Goal: Navigation & Orientation: Find specific page/section

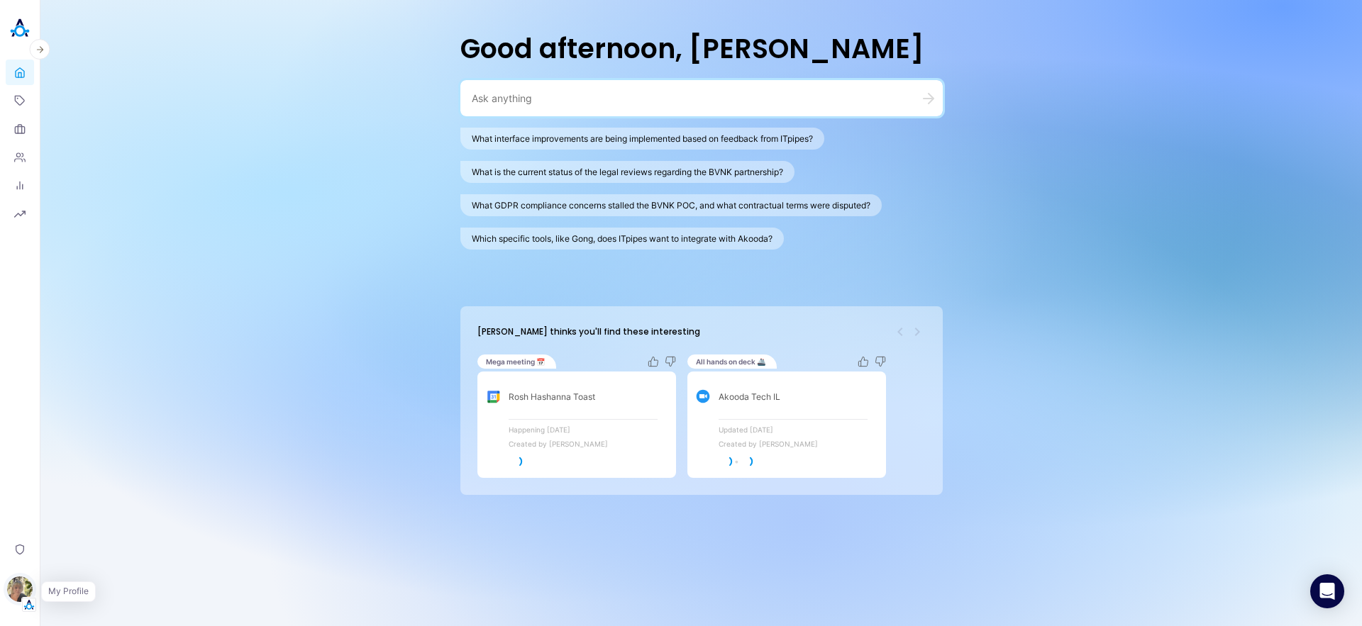
click at [23, 595] on img "button" at bounding box center [20, 590] width 26 height 26
click at [96, 518] on link "Backoffice" at bounding box center [97, 521] width 105 height 22
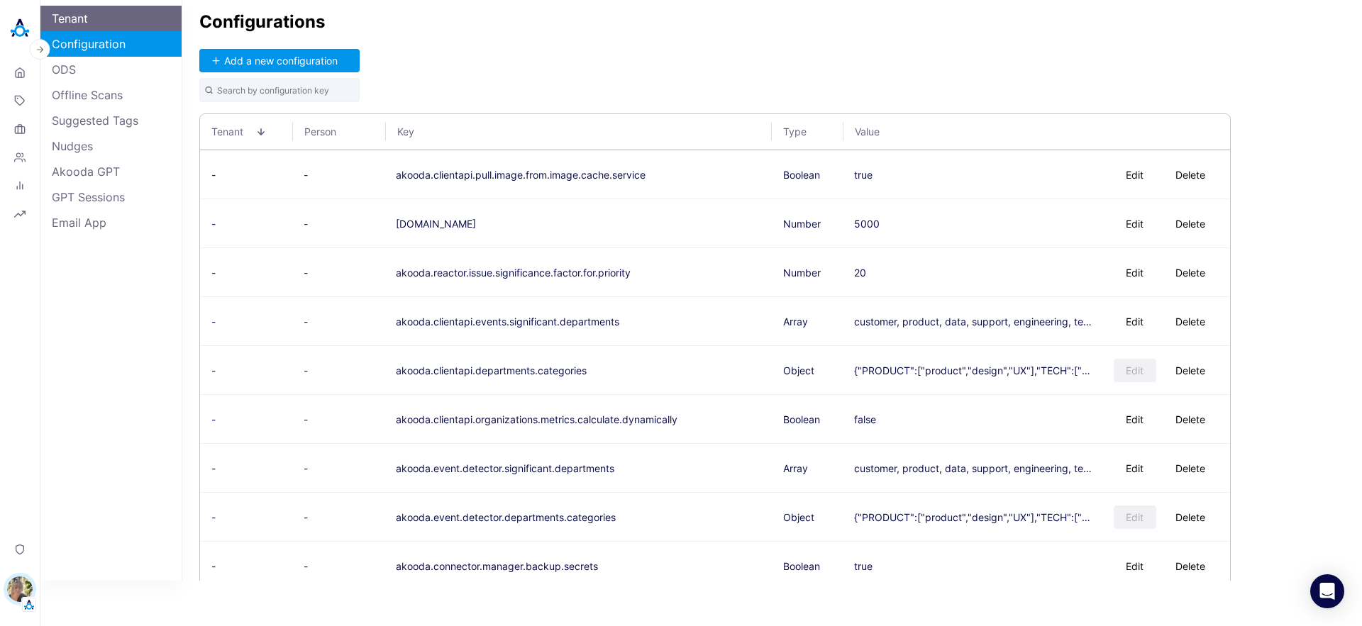
click at [73, 18] on link "Tenant" at bounding box center [110, 19] width 141 height 26
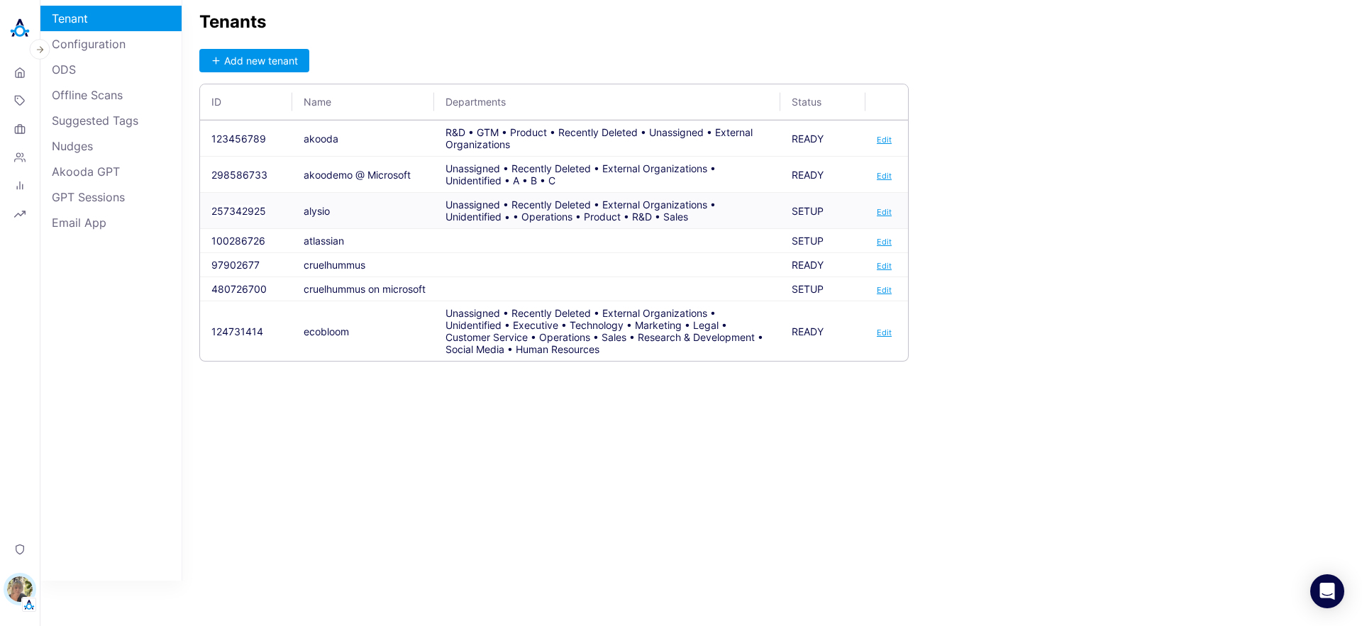
click at [243, 208] on button "257342925" at bounding box center [238, 211] width 55 height 12
click at [17, 595] on img "button" at bounding box center [20, 590] width 26 height 26
click at [86, 504] on button "Switch Tenant" at bounding box center [97, 499] width 105 height 22
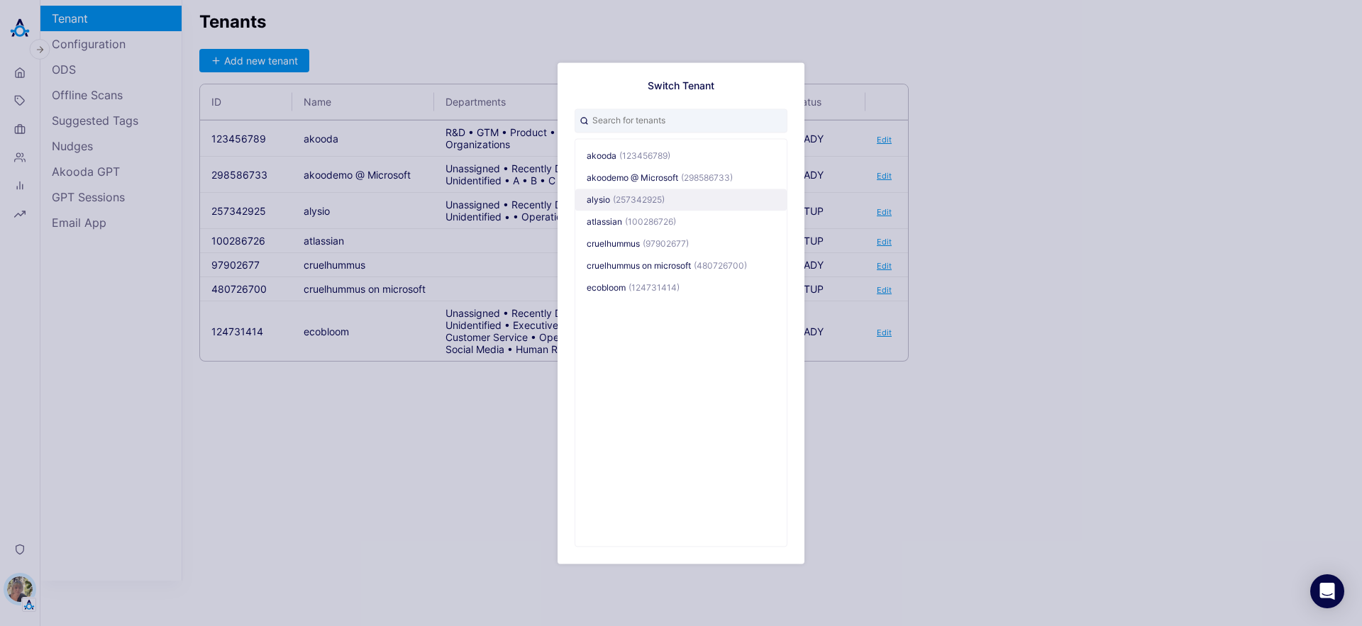
click at [617, 202] on span "(257342925)" at bounding box center [639, 199] width 52 height 11
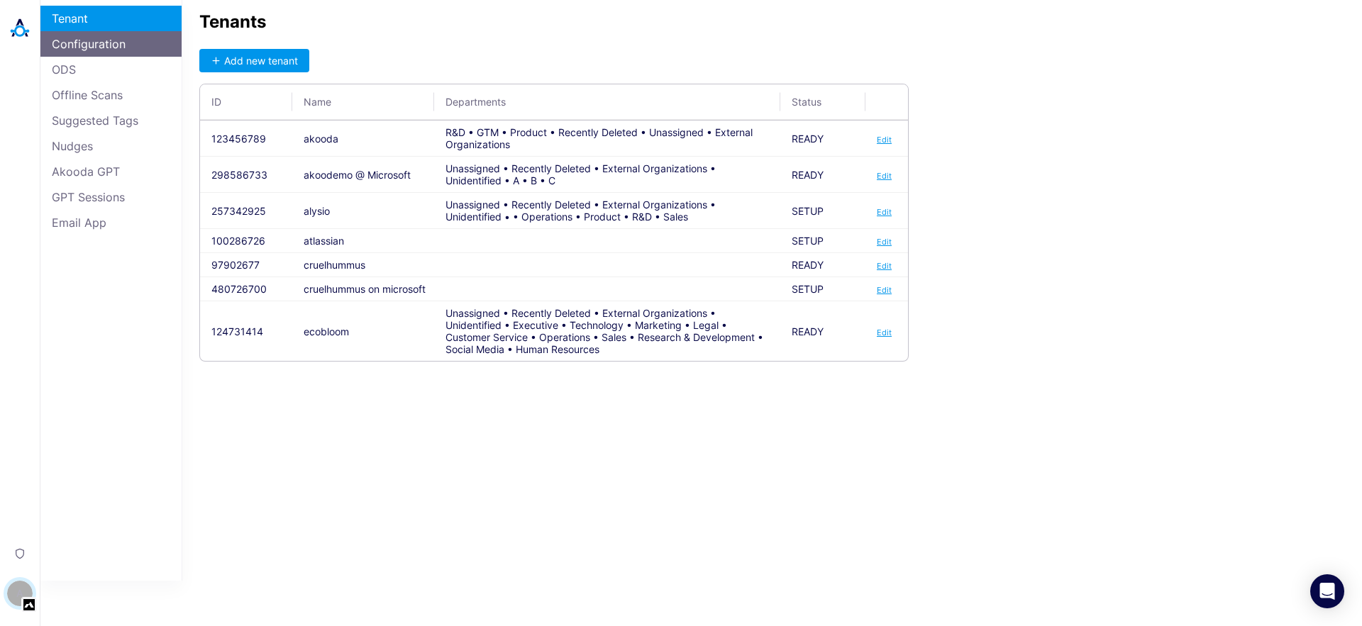
click at [82, 54] on link "Configuration" at bounding box center [110, 44] width 141 height 26
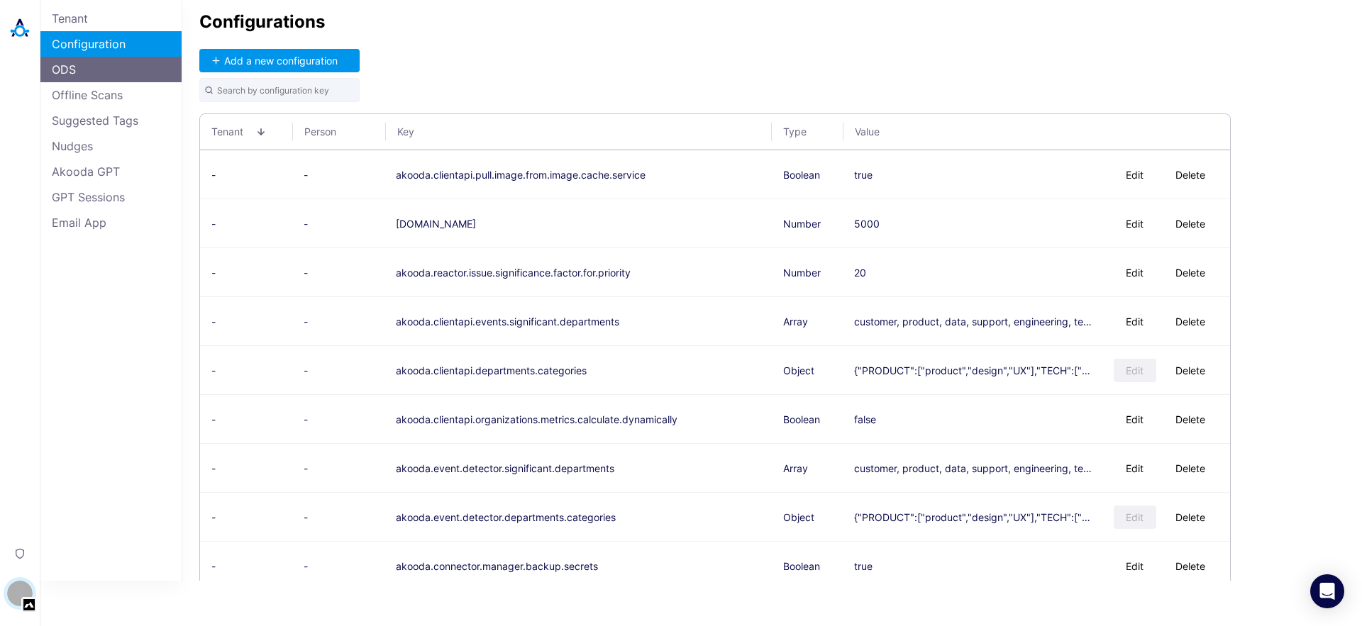
click at [81, 68] on link "ODS" at bounding box center [110, 70] width 141 height 26
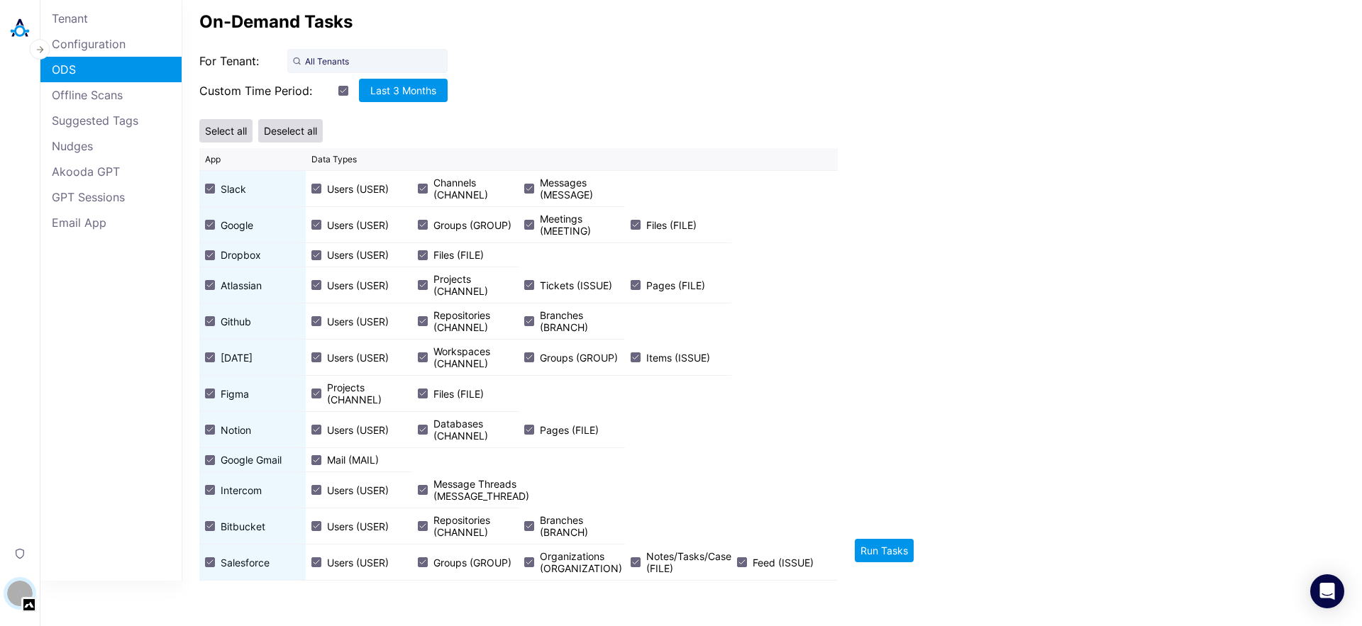
click at [20, 26] on img at bounding box center [20, 28] width 28 height 28
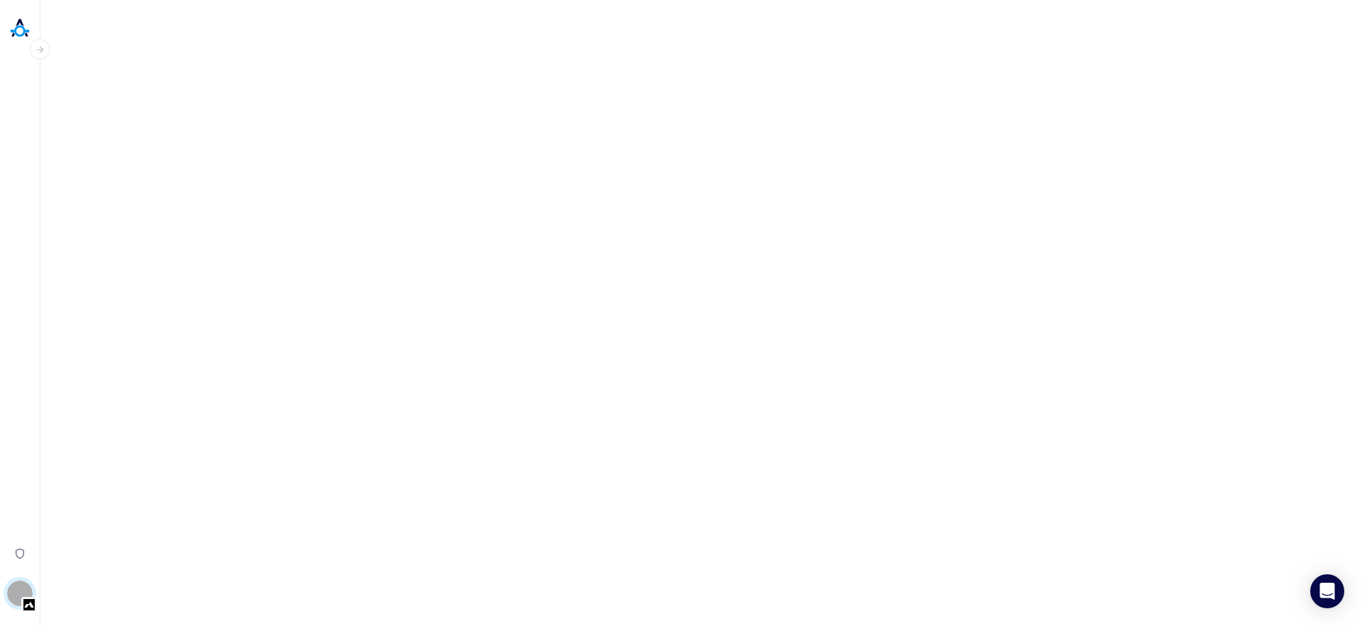
click at [36, 45] on icon "button" at bounding box center [40, 50] width 10 height 10
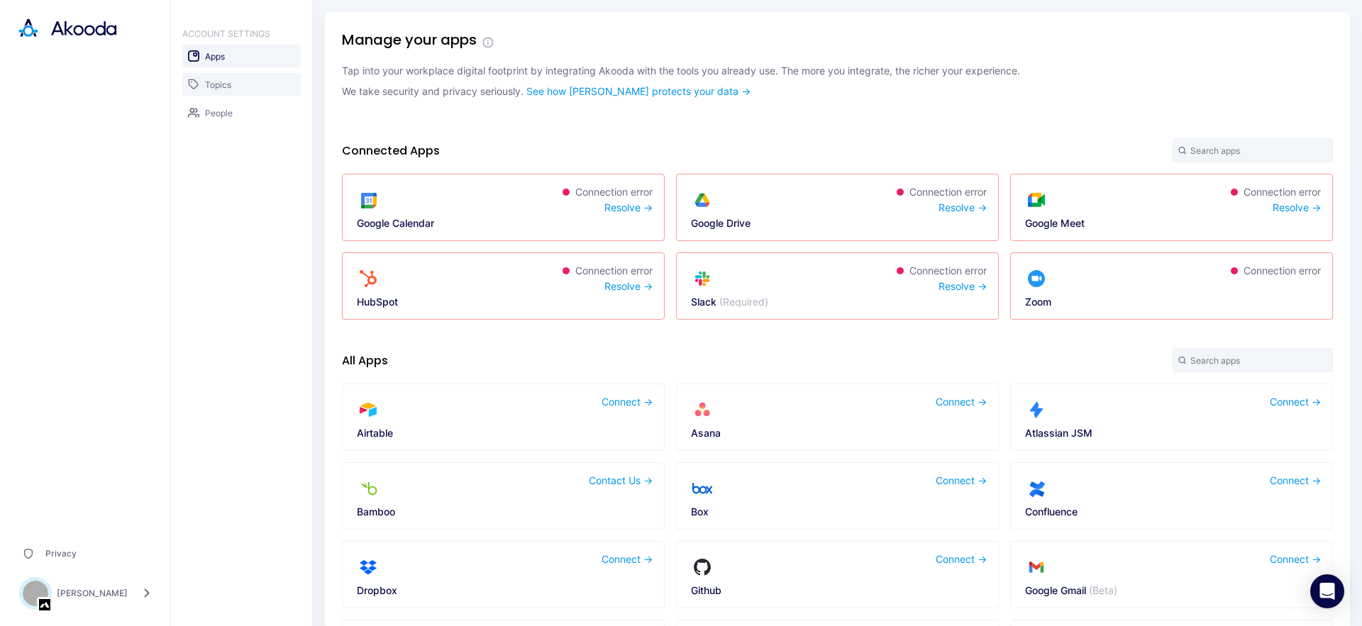
click at [215, 84] on span "Topics" at bounding box center [218, 84] width 26 height 11
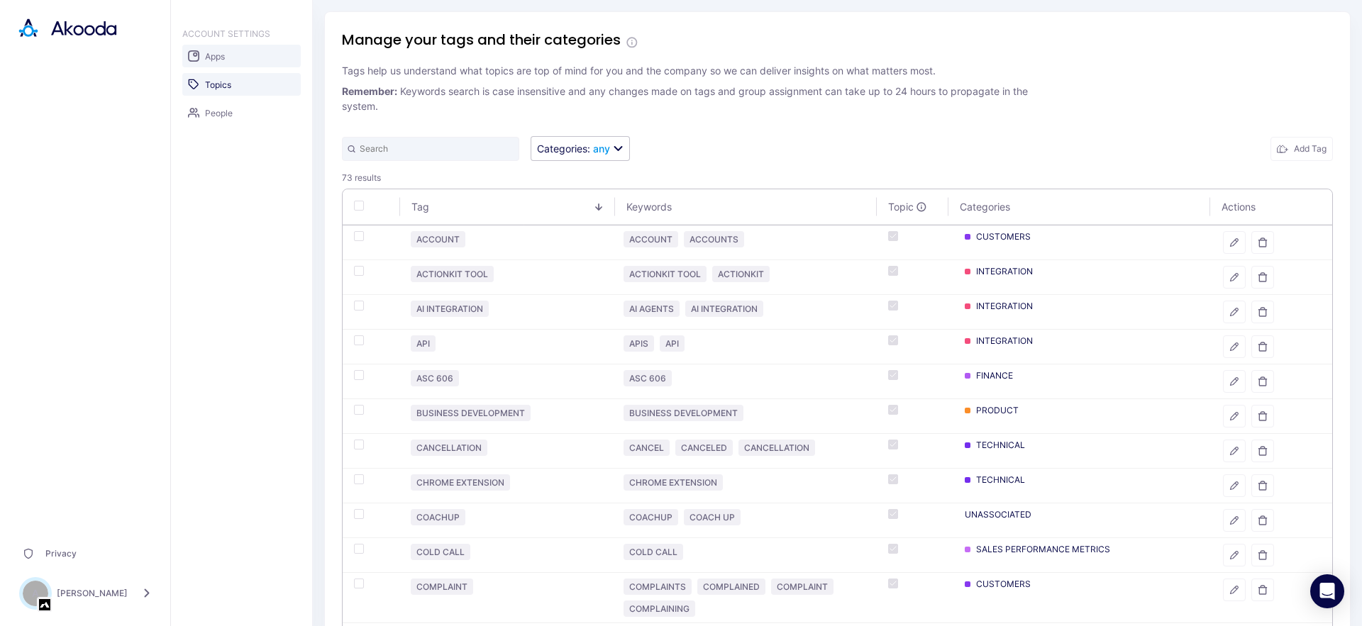
click at [199, 61] on link "Apps" at bounding box center [241, 56] width 118 height 23
